Goal: Task Accomplishment & Management: Complete application form

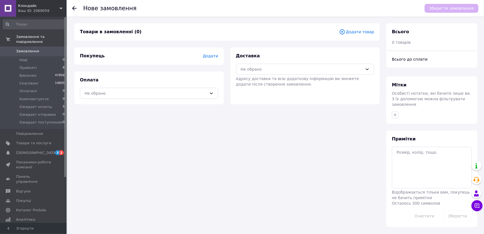
click at [361, 34] on span "Додати товар" at bounding box center [356, 32] width 35 height 6
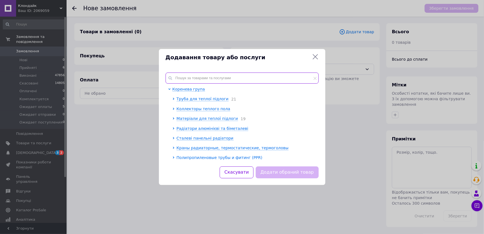
click at [194, 75] on input "text" at bounding box center [242, 78] width 153 height 11
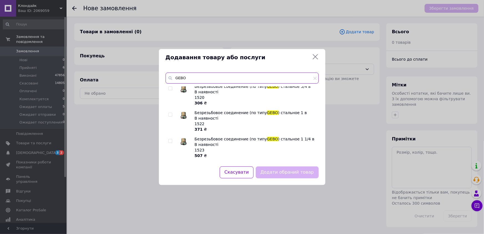
scroll to position [305, 0]
type input "GEBO"
click at [170, 114] on input "checkbox" at bounding box center [170, 115] width 4 height 4
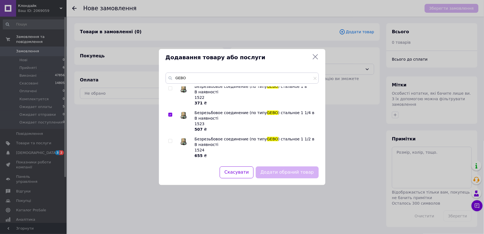
checkbox input "true"
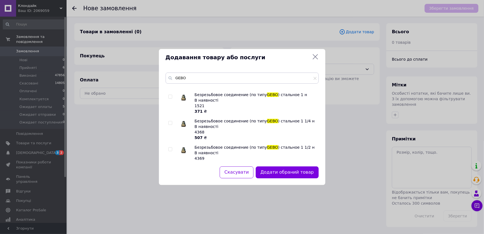
scroll to position [429, 0]
click at [170, 122] on input "checkbox" at bounding box center [170, 123] width 4 height 4
click at [170, 123] on input "checkbox" at bounding box center [170, 123] width 4 height 4
checkbox input "false"
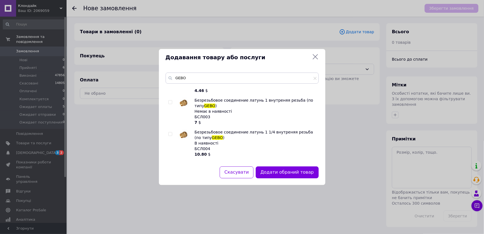
scroll to position [53, 0]
click at [171, 133] on input "checkbox" at bounding box center [170, 134] width 4 height 4
checkbox input "true"
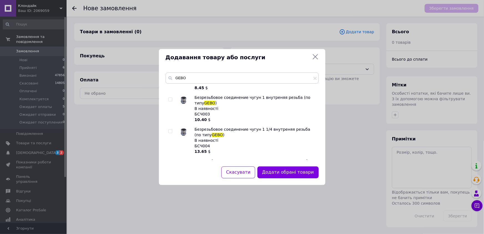
scroll to position [280, 0]
click at [168, 130] on input "checkbox" at bounding box center [170, 131] width 4 height 4
checkbox input "true"
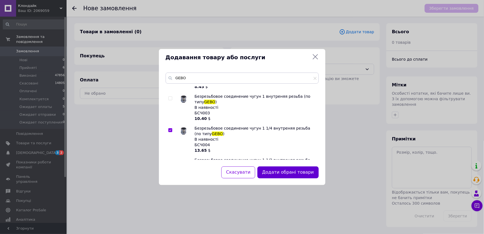
click at [286, 176] on button "Додати обрані товари" at bounding box center [287, 173] width 61 height 12
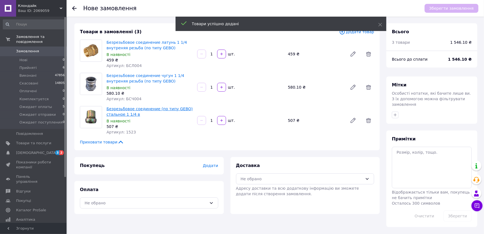
click at [141, 109] on link "Безрезьбовое соединение (по типу GEBO) стальное 1 1/4 в" at bounding box center [149, 112] width 86 height 10
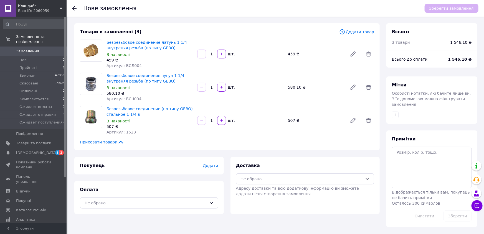
click at [357, 30] on span "Додати товар" at bounding box center [356, 32] width 35 height 6
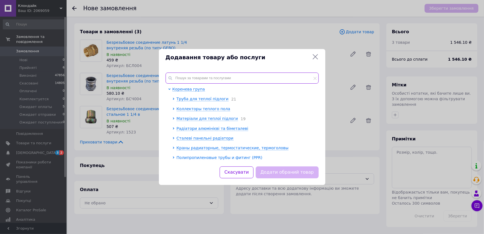
click at [232, 78] on input "text" at bounding box center [242, 78] width 153 height 11
click at [230, 78] on input "text" at bounding box center [242, 78] width 153 height 11
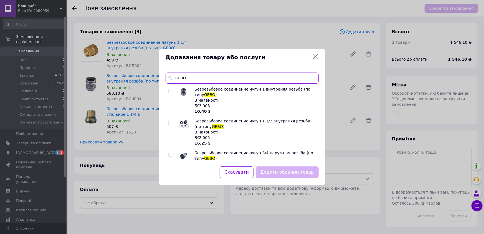
type input "GEBO"
click at [171, 123] on input "checkbox" at bounding box center [170, 123] width 4 height 4
checkbox input "true"
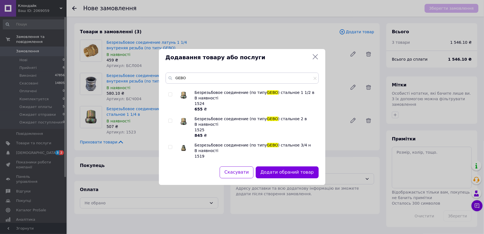
scroll to position [294, 0]
click at [170, 94] on input "checkbox" at bounding box center [170, 95] width 4 height 4
checkbox input "true"
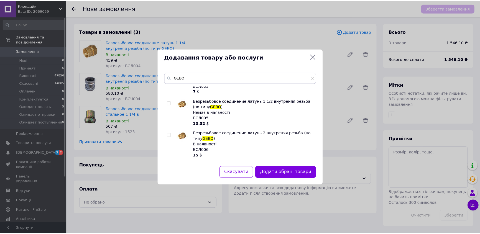
scroll to position [83, 0]
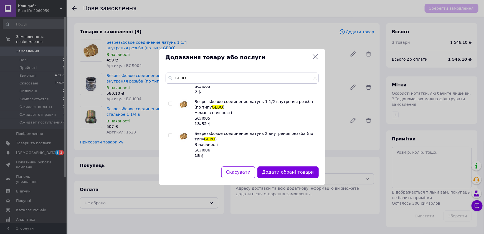
click at [169, 103] on input "checkbox" at bounding box center [170, 104] width 4 height 4
checkbox input "true"
click at [291, 170] on button "Додати обрані товари" at bounding box center [287, 173] width 61 height 12
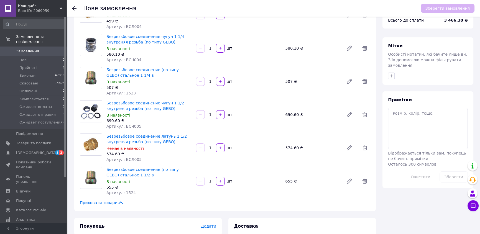
scroll to position [39, 0]
click at [134, 169] on link "Безрезьбовое соединение (по типу GEBO) стальное 1 1/2 в" at bounding box center [142, 172] width 72 height 10
click at [364, 147] on icon at bounding box center [364, 147] width 5 height 5
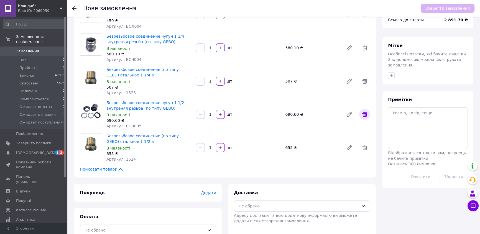
click at [364, 116] on icon at bounding box center [365, 114] width 7 height 7
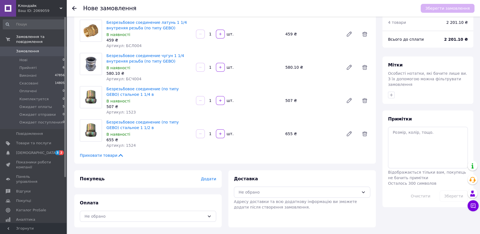
scroll to position [20, 0]
click at [363, 98] on icon at bounding box center [365, 101] width 7 height 7
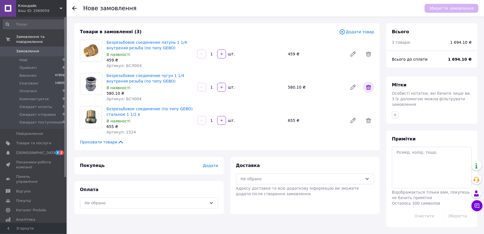
click at [368, 89] on icon at bounding box center [368, 87] width 7 height 7
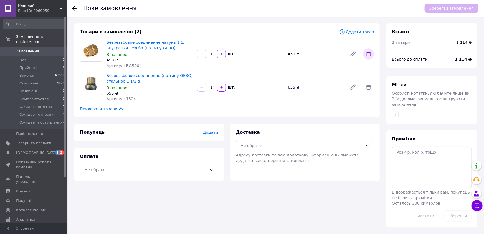
click at [369, 52] on icon at bounding box center [368, 54] width 5 height 5
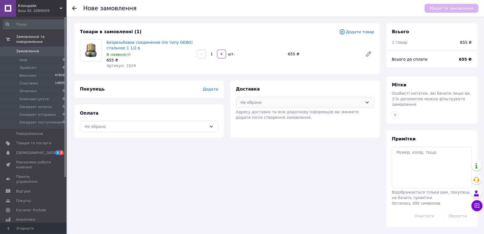
click at [261, 100] on div "Не обрано" at bounding box center [302, 103] width 122 height 6
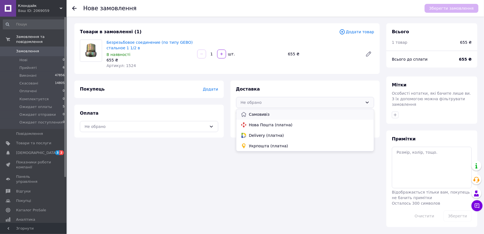
click at [254, 115] on span "Самовивіз" at bounding box center [309, 115] width 121 height 6
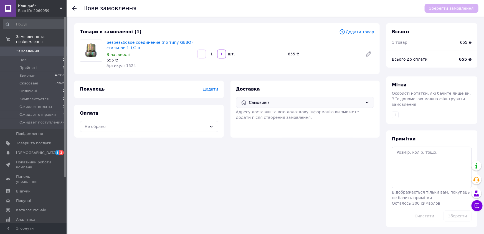
click at [208, 89] on span "Додати" at bounding box center [210, 89] width 15 height 4
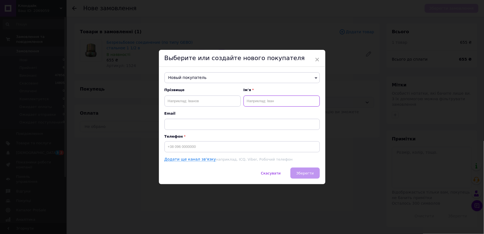
click at [262, 98] on input "text" at bounding box center [281, 101] width 76 height 11
type input "в"
click at [254, 102] on input "лА" at bounding box center [281, 101] width 76 height 11
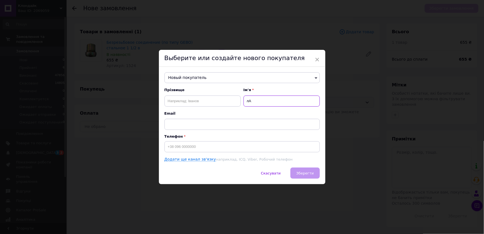
type input "в"
type input "[PERSON_NAME]"
click at [209, 149] on input at bounding box center [241, 146] width 155 height 11
type input "[PHONE_NUMBER]"
click at [306, 173] on span "Зберегти" at bounding box center [304, 173] width 17 height 4
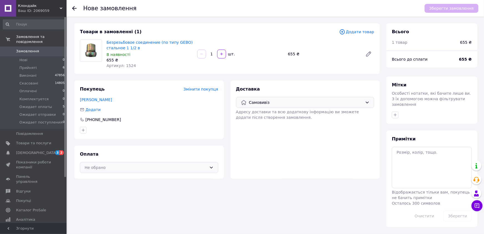
click at [194, 167] on div "Не обрано" at bounding box center [146, 168] width 122 height 6
click at [145, 189] on span "Накладений платіж (до 500 грн відправляється за наявності задатку 200 грн.)" at bounding box center [149, 190] width 129 height 6
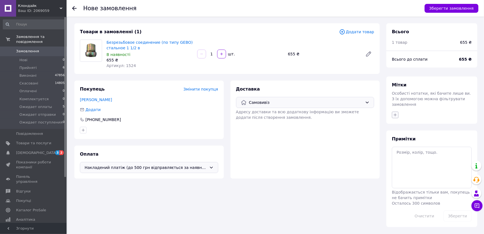
click at [396, 113] on icon "button" at bounding box center [395, 115] width 4 height 4
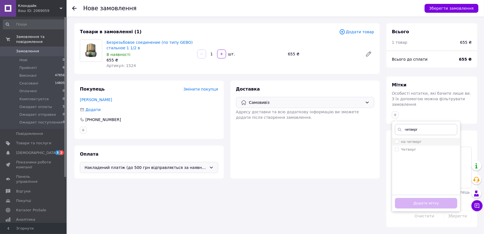
type input "четверг"
click at [398, 140] on input "на четверг" at bounding box center [397, 142] width 4 height 4
checkbox input "true"
click at [409, 198] on button "Додати мітку" at bounding box center [426, 203] width 62 height 11
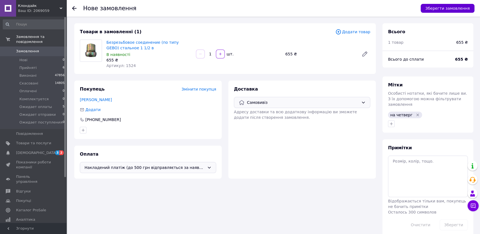
click at [435, 7] on button "Зберегти замовлення" at bounding box center [448, 8] width 54 height 9
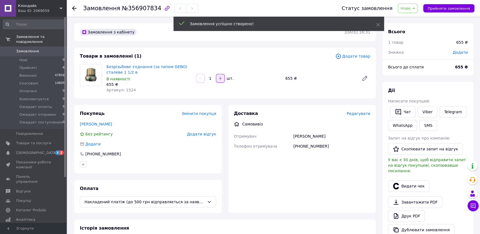
click at [222, 78] on icon "button" at bounding box center [220, 79] width 4 height 4
type input "2"
